Goal: Find specific page/section: Find specific page/section

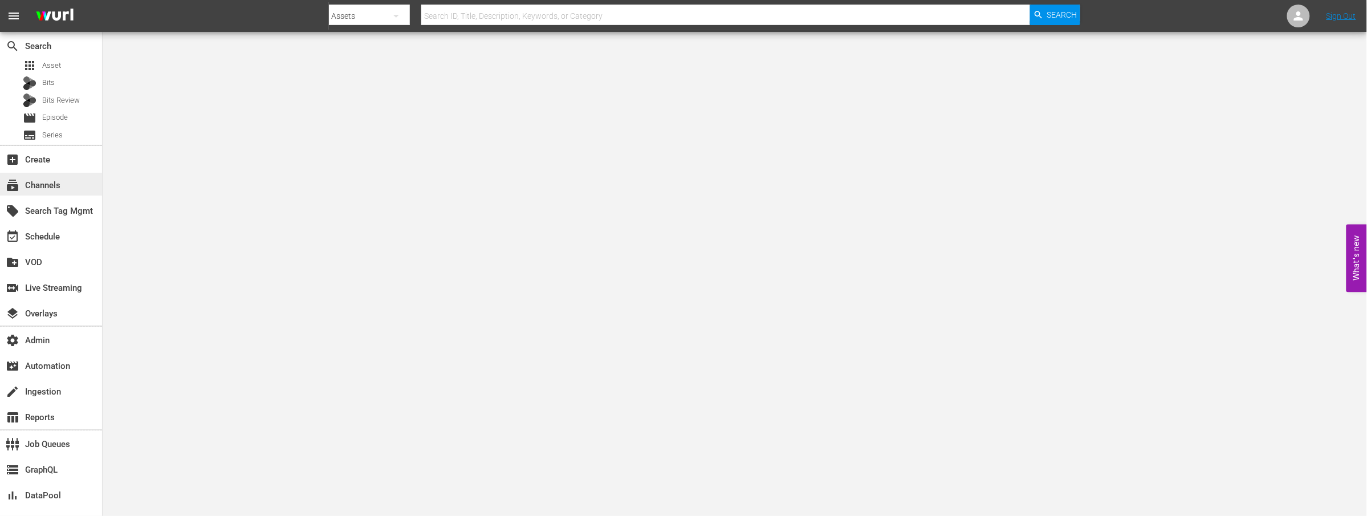
click at [51, 182] on div "subscriptions Channels" at bounding box center [32, 183] width 64 height 10
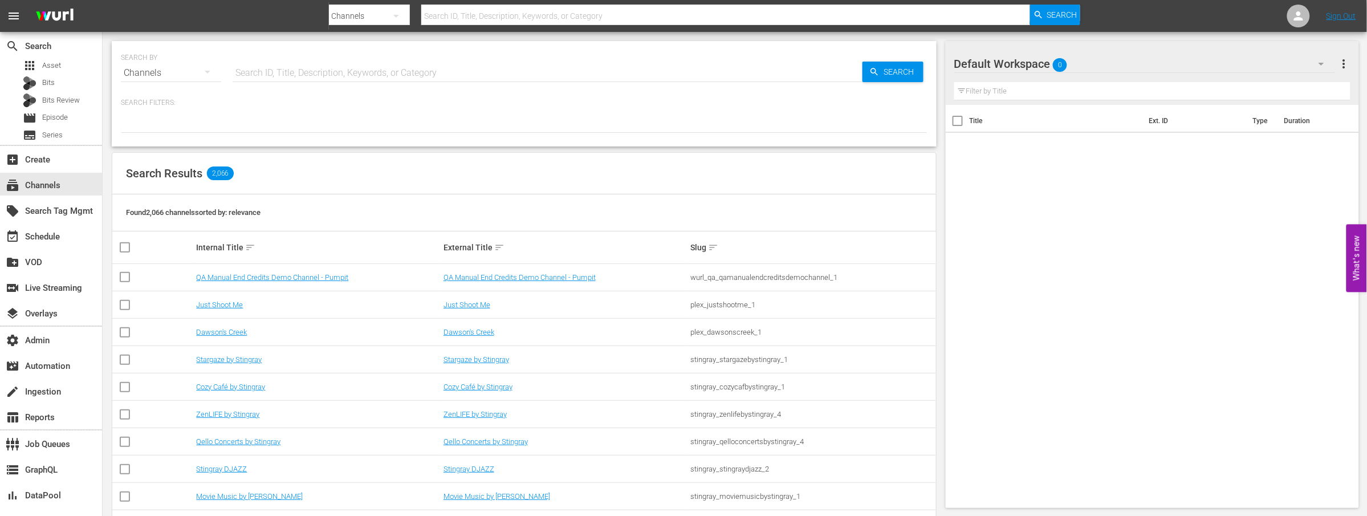
click at [288, 68] on input "text" at bounding box center [548, 72] width 630 height 27
type input "talksport"
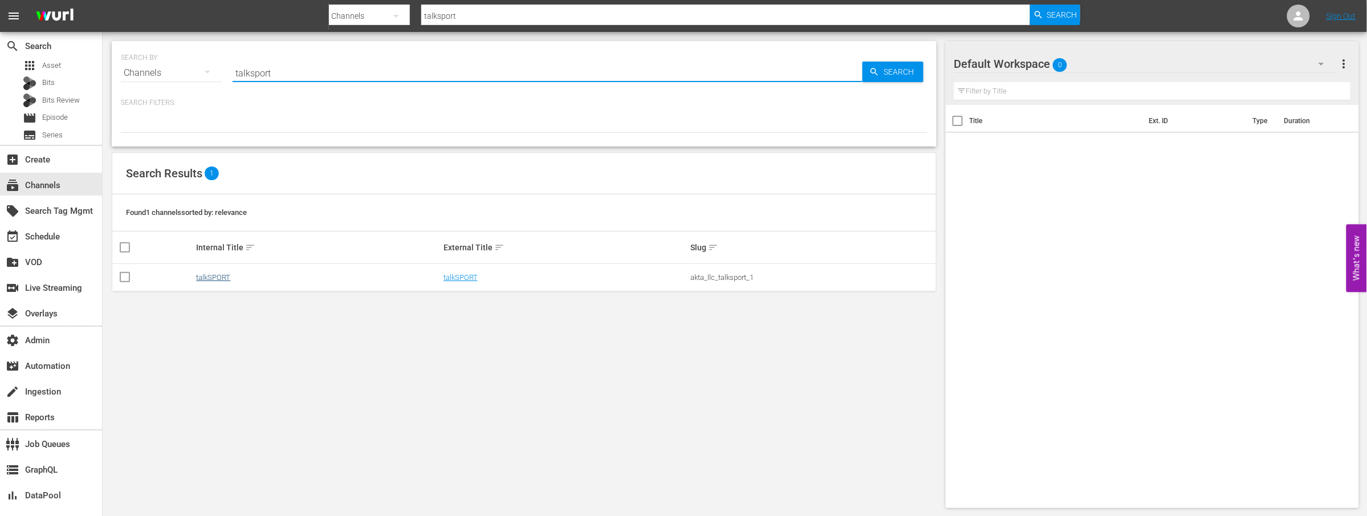
type input "talksport"
click at [223, 275] on link "talkSPORT" at bounding box center [213, 277] width 34 height 9
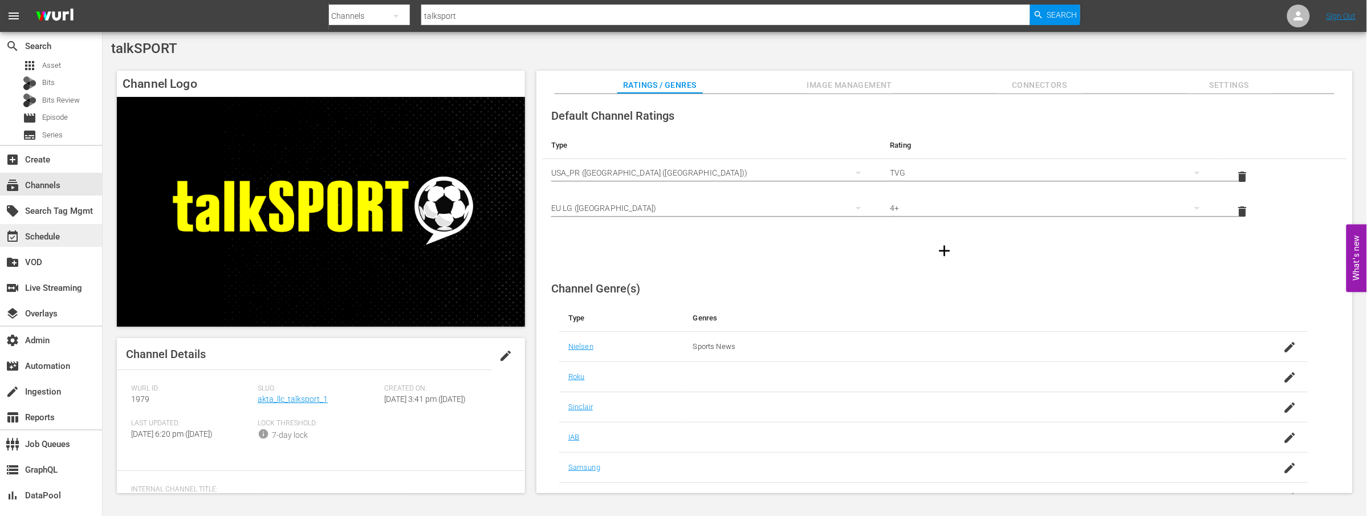
click at [62, 236] on div "event_available Schedule" at bounding box center [32, 235] width 64 height 10
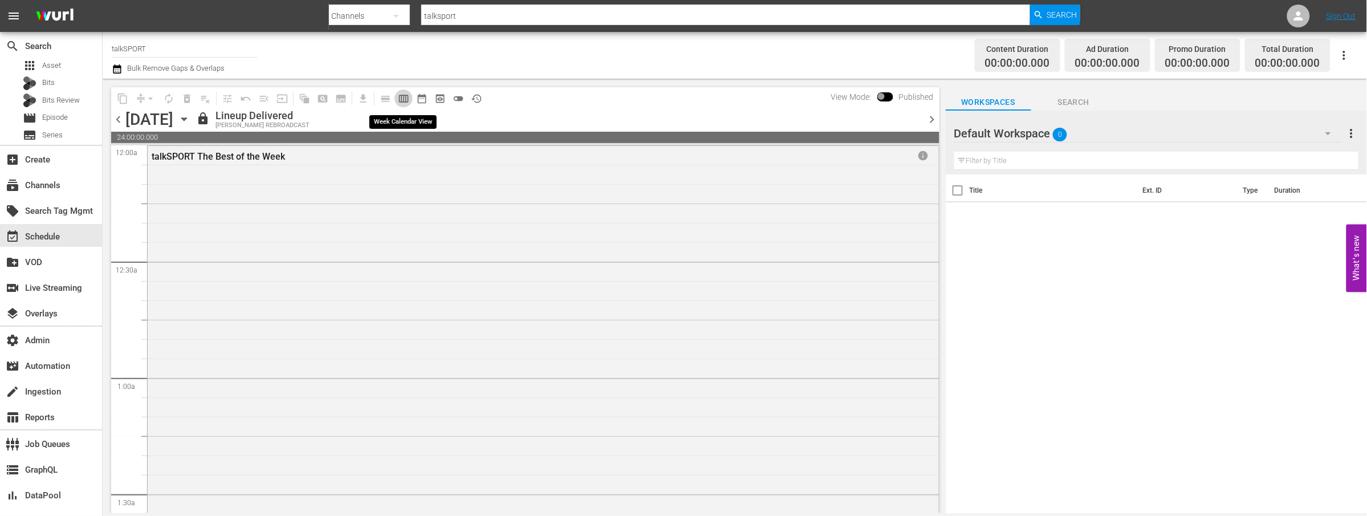
click at [396, 100] on button "calendar_view_week_outlined" at bounding box center [404, 99] width 18 height 18
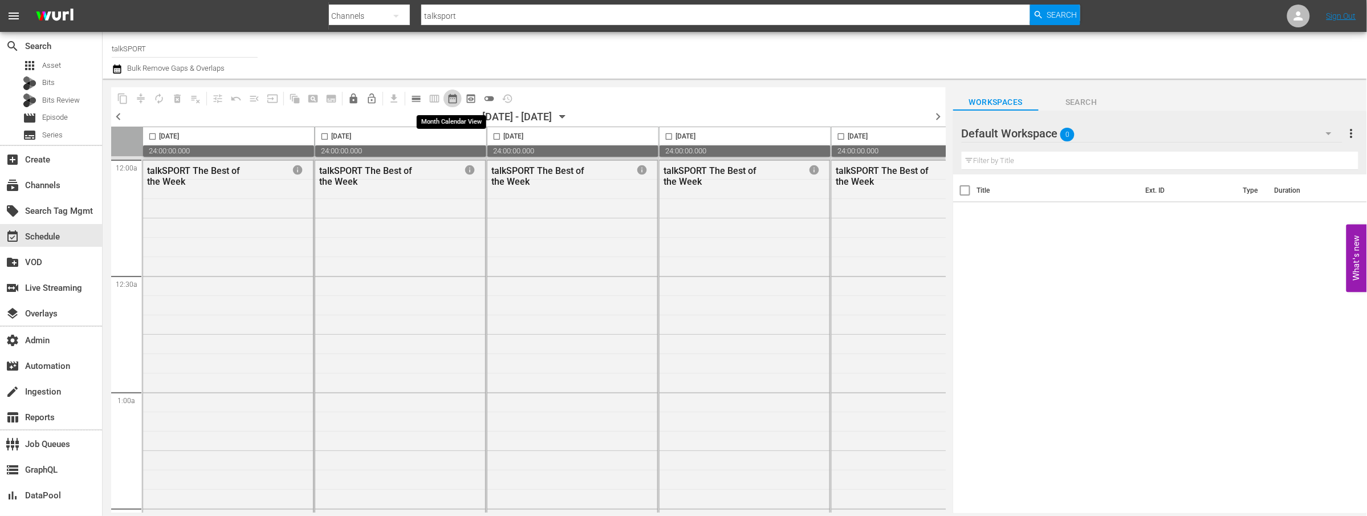
click at [451, 99] on span "date_range_outlined" at bounding box center [452, 98] width 11 height 11
